Goal: Task Accomplishment & Management: Manage account settings

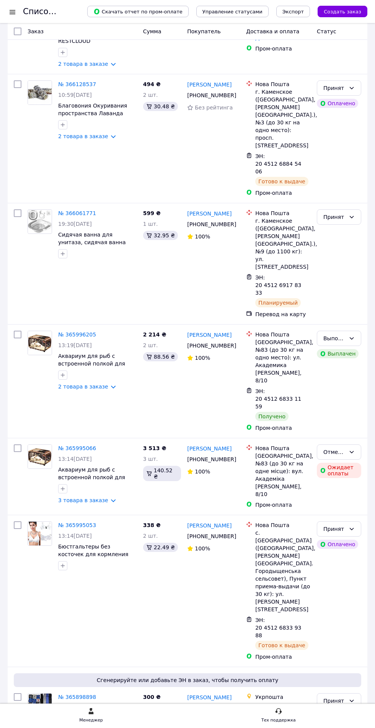
scroll to position [282, 0]
click at [85, 15] on link "№ 366230069" at bounding box center [77, 12] width 38 height 6
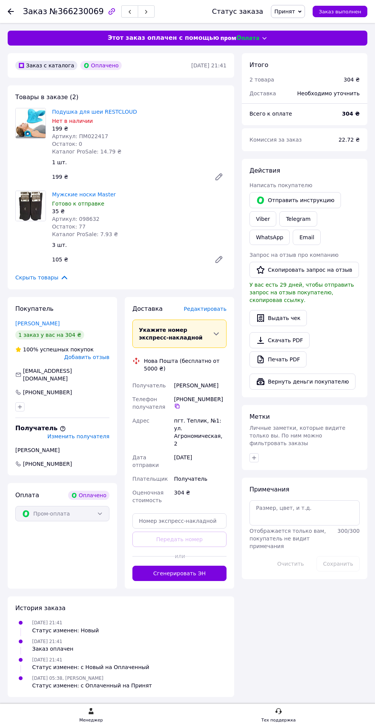
click at [82, 134] on span "Артикул: ПМ022417" at bounding box center [80, 136] width 56 height 6
click at [204, 312] on span "Редактировать" at bounding box center [205, 309] width 43 height 6
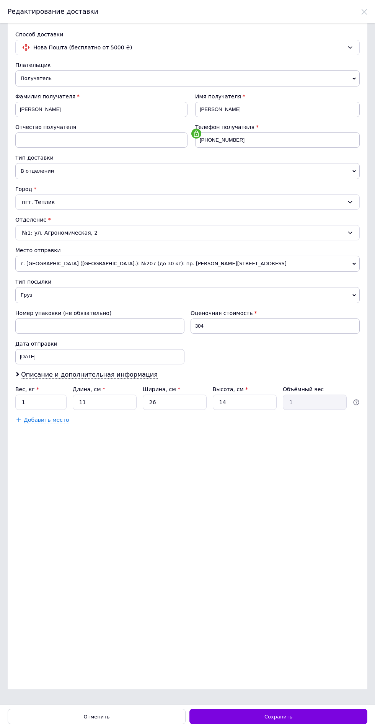
click at [292, 720] on div "Сохранить" at bounding box center [278, 716] width 178 height 15
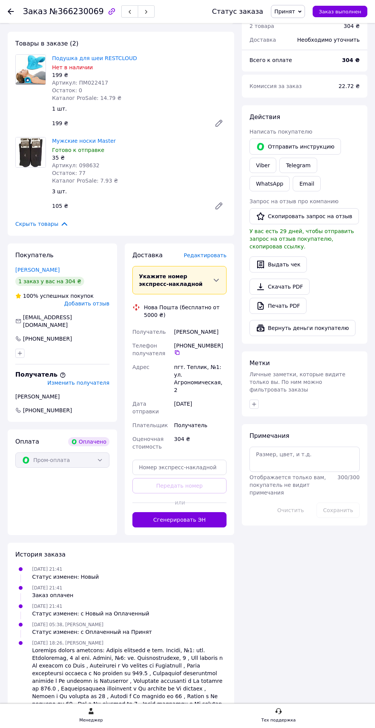
scroll to position [55, 0]
click at [203, 511] on button "Сгенерировать ЭН" at bounding box center [179, 518] width 94 height 15
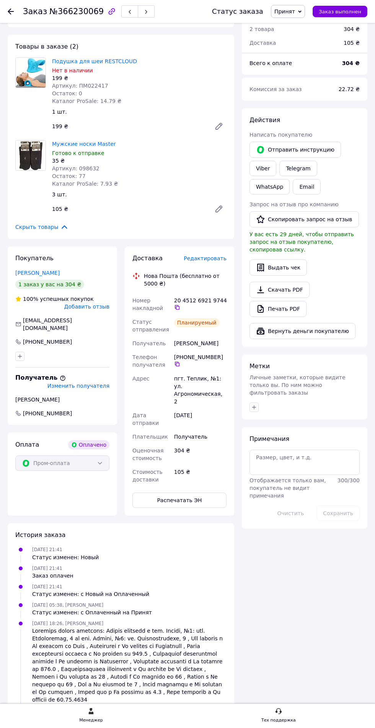
scroll to position [38, 0]
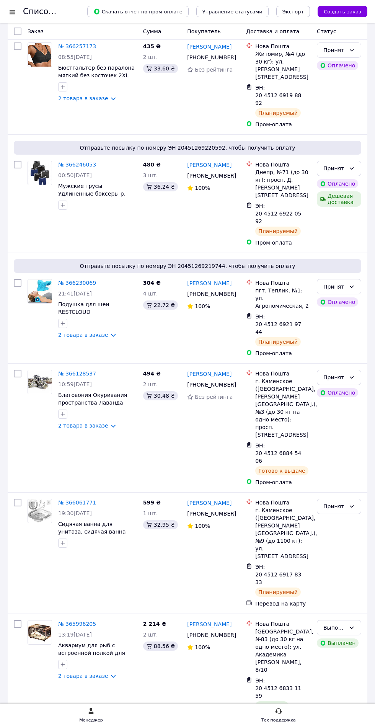
scroll to position [59, 0]
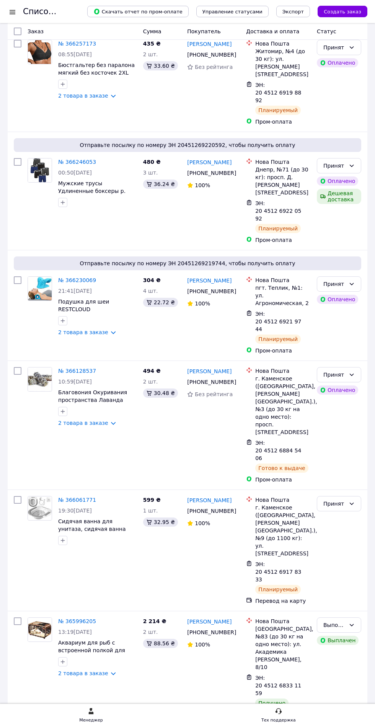
click at [77, 503] on link "№ 366061771" at bounding box center [77, 500] width 38 height 6
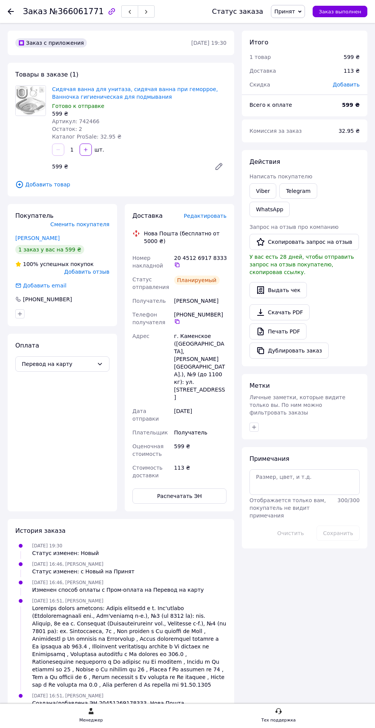
scroll to position [5, 0]
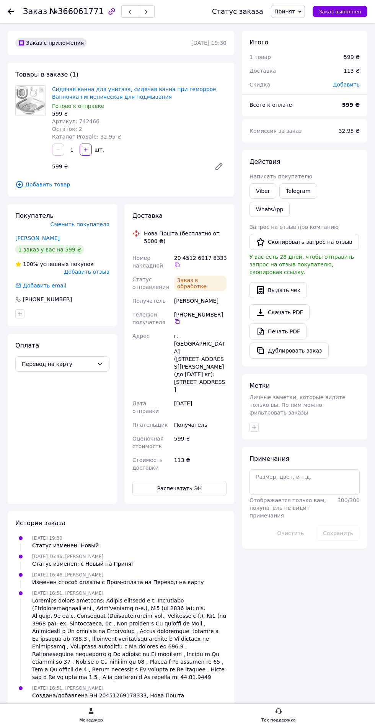
scroll to position [5, 0]
